Goal: Find contact information: Find contact information

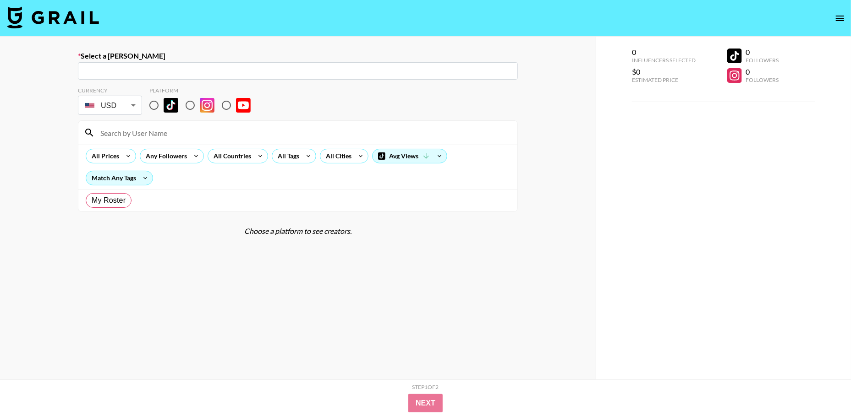
type input "GBP"
radio input "true"
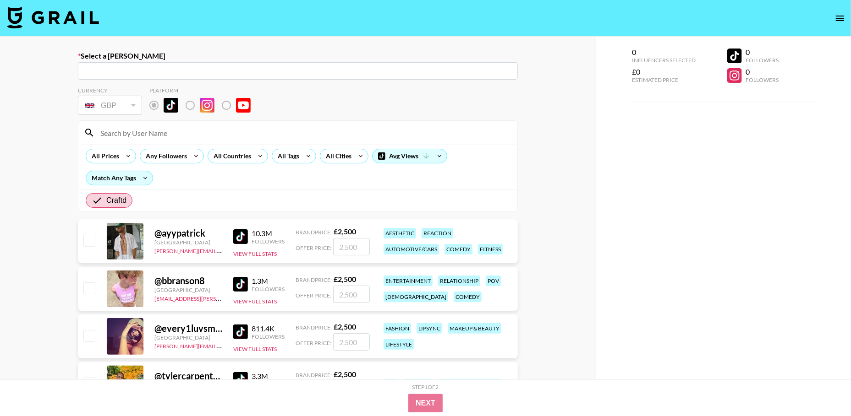
click at [845, 17] on button "open drawer" at bounding box center [839, 18] width 18 height 18
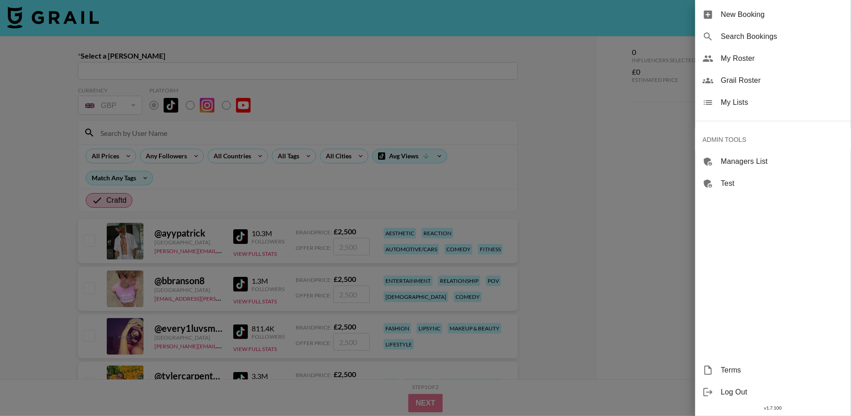
click at [296, 134] on div at bounding box center [425, 208] width 851 height 416
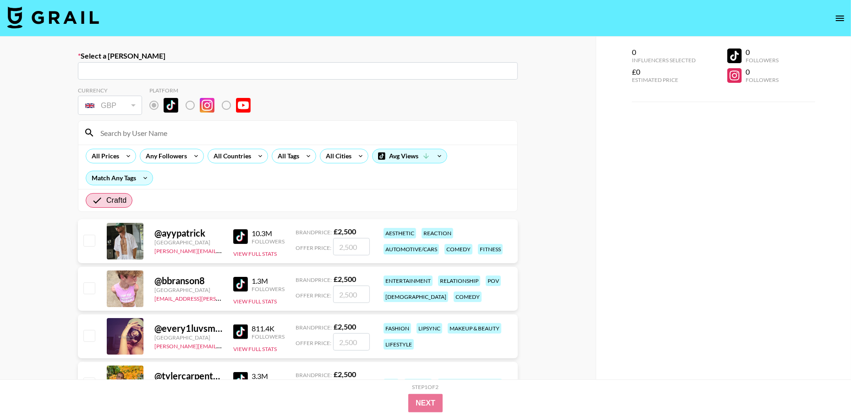
click at [269, 134] on input at bounding box center [303, 132] width 417 height 15
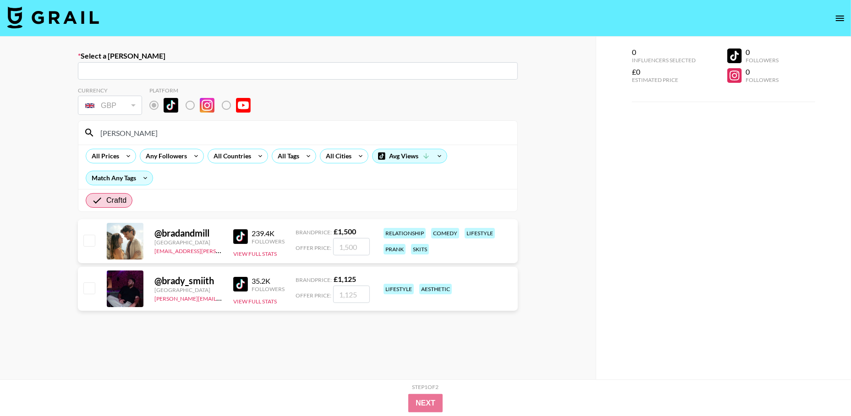
type input "[PERSON_NAME]"
click at [245, 238] on img at bounding box center [240, 236] width 15 height 15
click at [134, 129] on input "[PERSON_NAME]" at bounding box center [303, 132] width 417 height 15
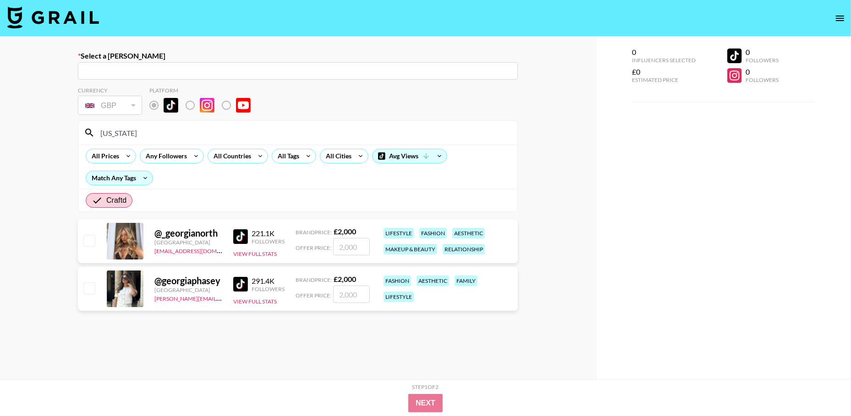
type input "[US_STATE]"
click at [240, 235] on img at bounding box center [240, 236] width 15 height 15
click at [179, 134] on input "[US_STATE]" at bounding box center [303, 132] width 417 height 15
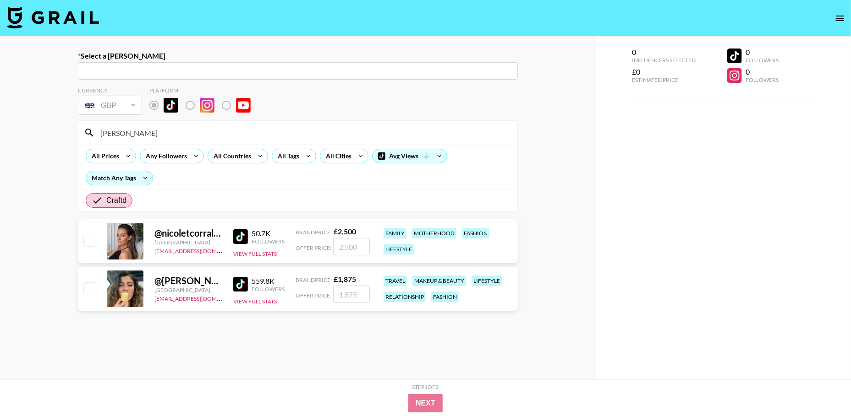
type input "[PERSON_NAME]"
click at [122, 340] on section "Currency GBP GBP ​ Platform [PERSON_NAME] All Prices Any Followers All Countrie…" at bounding box center [298, 251] width 440 height 343
click at [243, 238] on img at bounding box center [240, 236] width 15 height 15
click at [132, 142] on div "[PERSON_NAME]" at bounding box center [297, 133] width 439 height 24
click at [133, 131] on input "[PERSON_NAME]" at bounding box center [303, 132] width 417 height 15
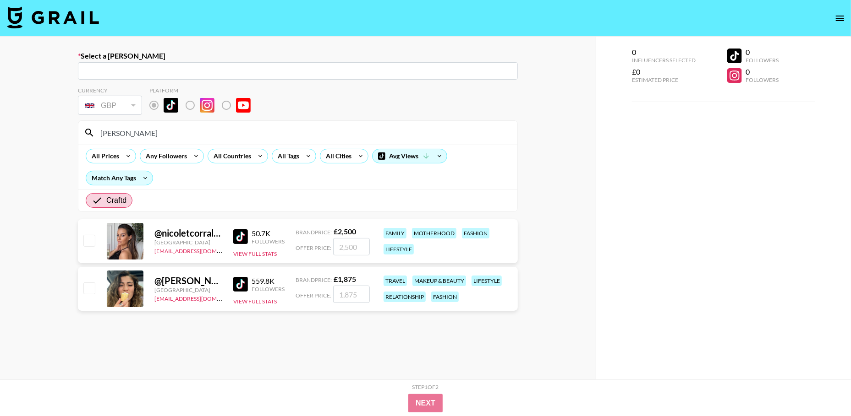
click at [133, 131] on input "[PERSON_NAME]" at bounding box center [303, 132] width 417 height 15
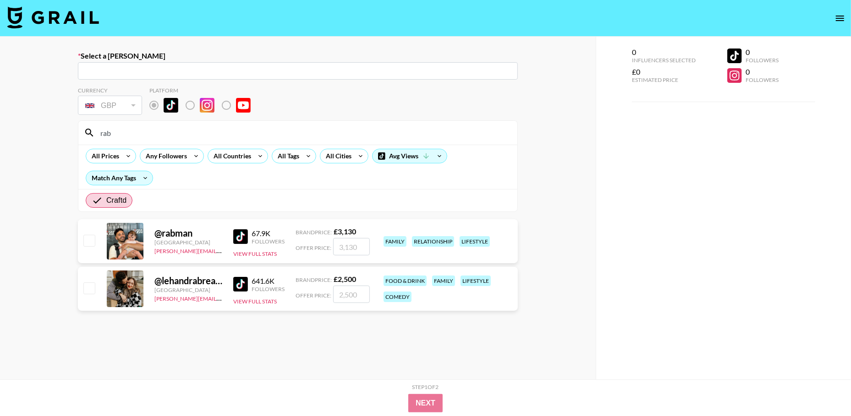
click at [240, 227] on div "67.9K Followers View Full Stats" at bounding box center [258, 241] width 51 height 33
click at [240, 236] on img at bounding box center [240, 236] width 15 height 15
click at [210, 131] on input "rab" at bounding box center [303, 132] width 417 height 15
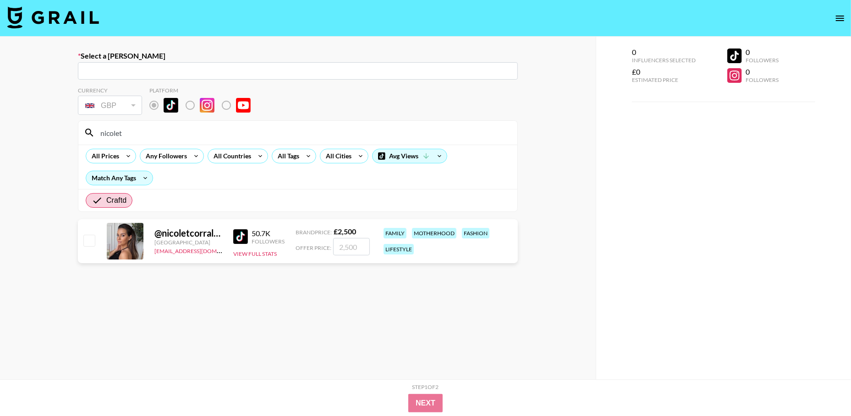
type input "nicolet"
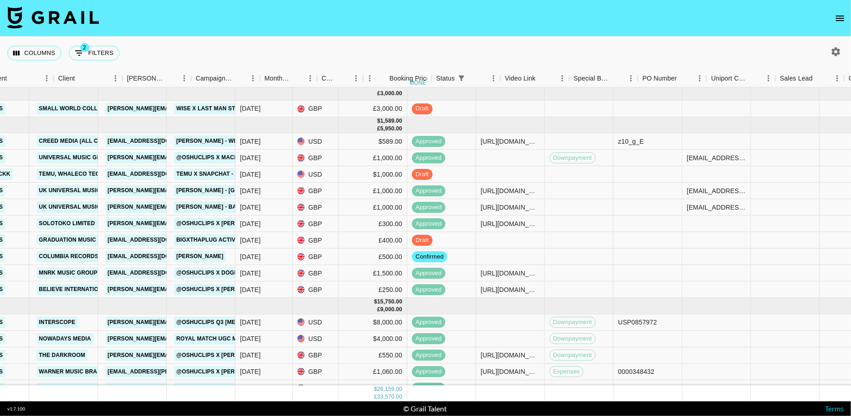
scroll to position [0, 311]
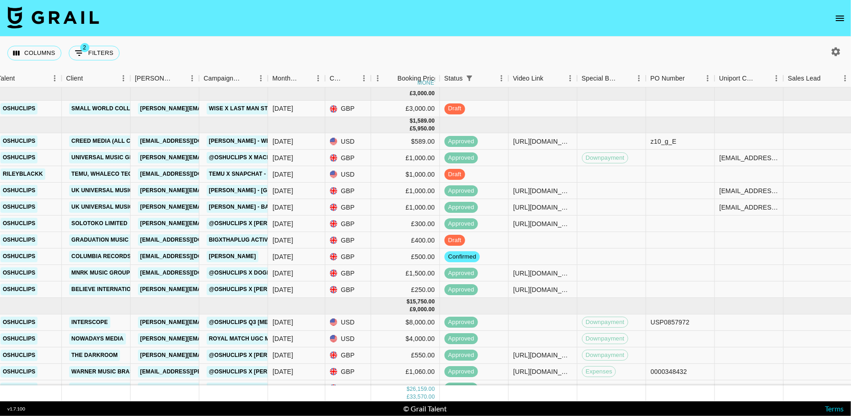
click at [839, 17] on icon "open drawer" at bounding box center [839, 18] width 8 height 5
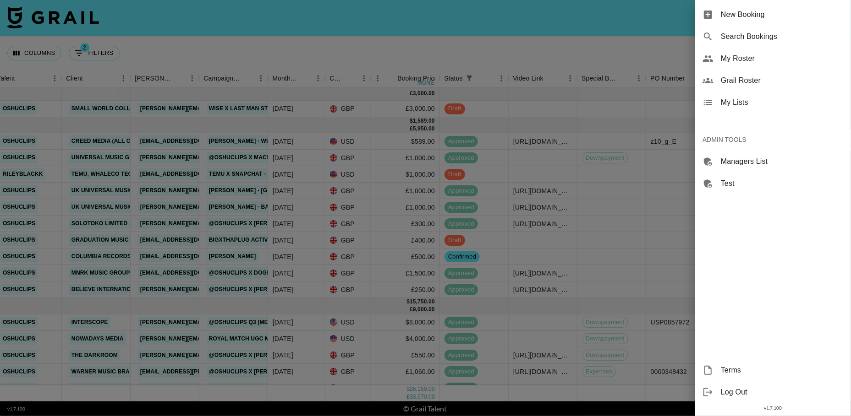
click at [656, 45] on div at bounding box center [425, 208] width 851 height 416
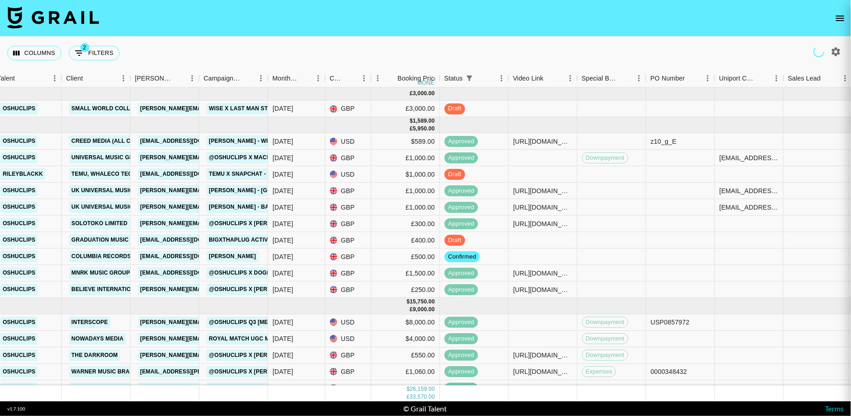
click at [839, 17] on div at bounding box center [425, 208] width 851 height 416
click at [836, 17] on icon "open drawer" at bounding box center [839, 18] width 11 height 11
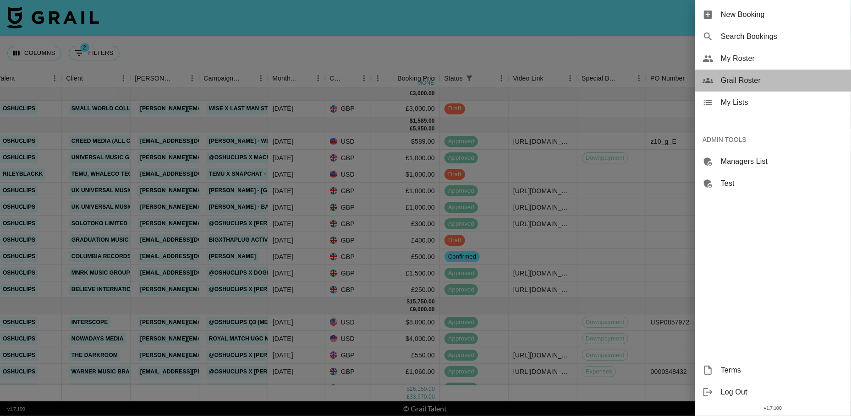
click at [742, 85] on span "Grail Roster" at bounding box center [781, 80] width 123 height 11
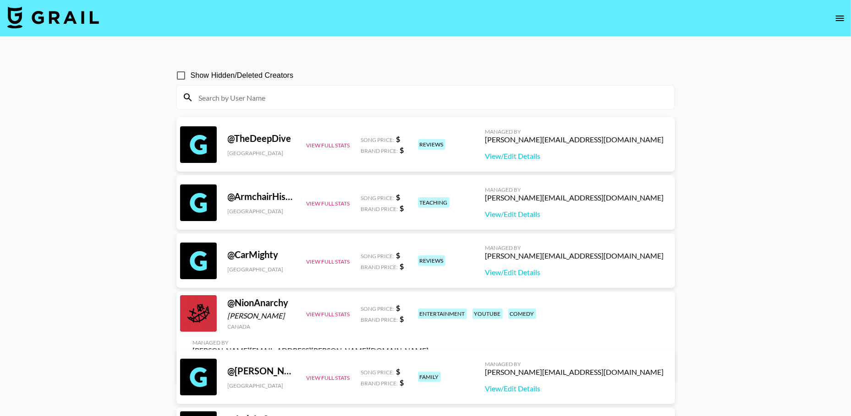
click at [304, 96] on input at bounding box center [430, 97] width 475 height 15
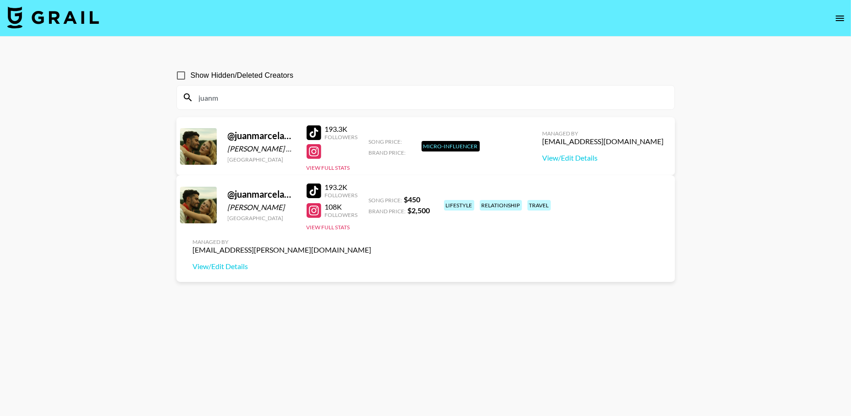
type input "juanm"
click at [371, 245] on div "alyx.wilson@grail-talent.com" at bounding box center [282, 249] width 179 height 9
copy div "alyx.wilson@grail-talent.com"
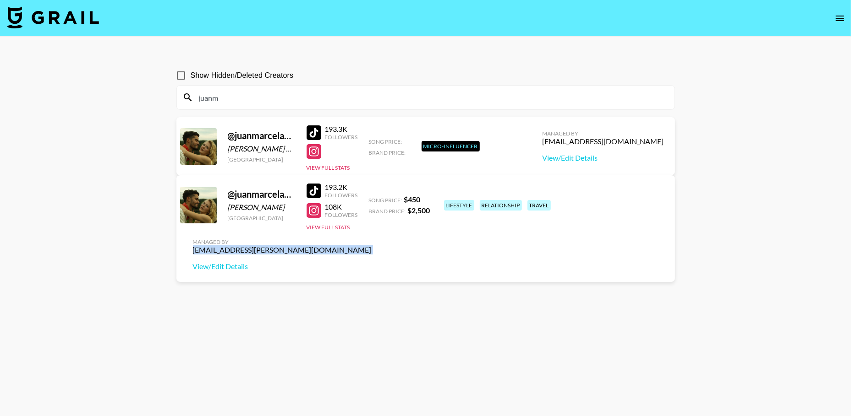
click at [85, 22] on img at bounding box center [53, 17] width 92 height 22
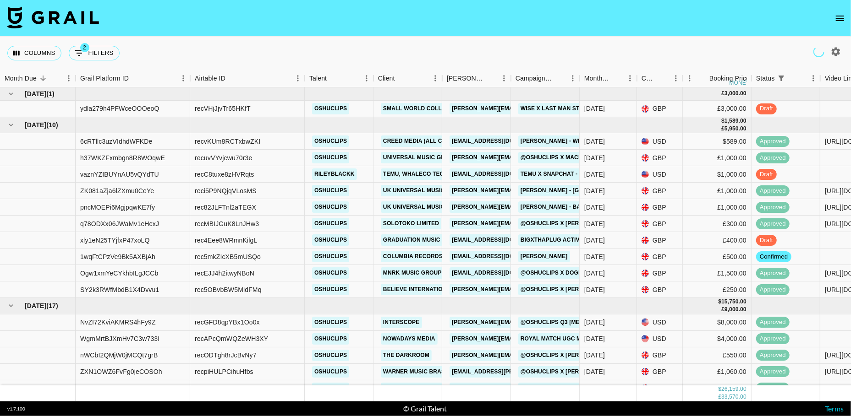
click at [837, 17] on icon "open drawer" at bounding box center [839, 18] width 11 height 11
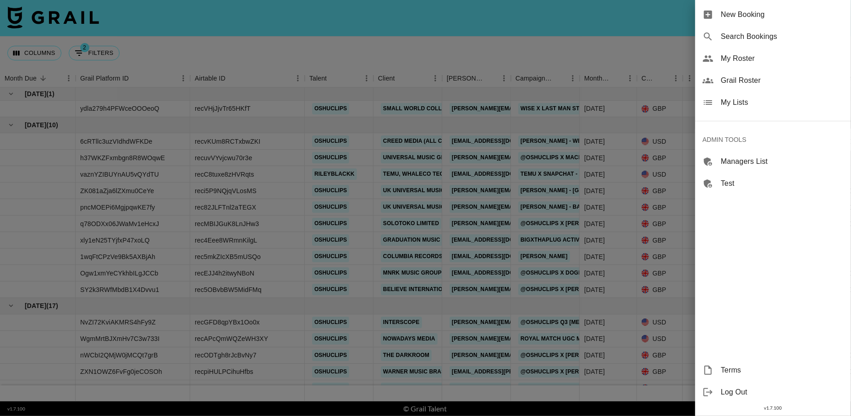
click at [737, 83] on span "Grail Roster" at bounding box center [781, 80] width 123 height 11
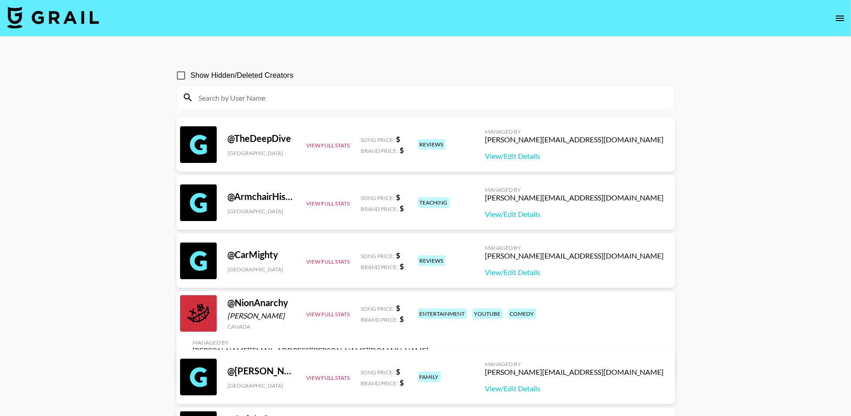
click at [254, 104] on input at bounding box center [430, 97] width 475 height 15
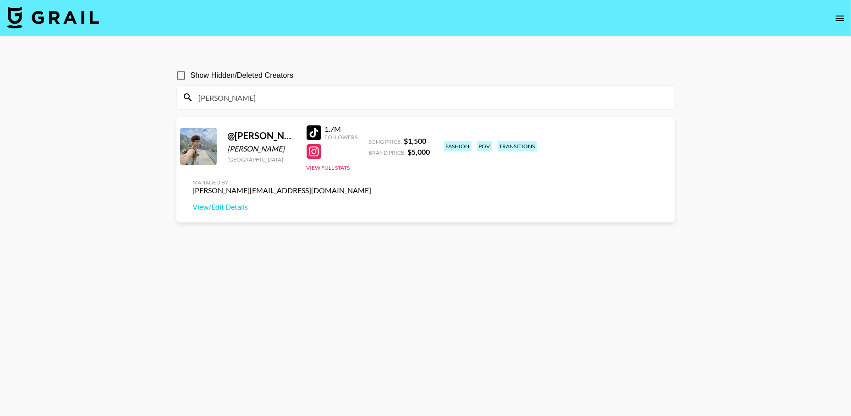
type input "marlon"
